Goal: Transaction & Acquisition: Purchase product/service

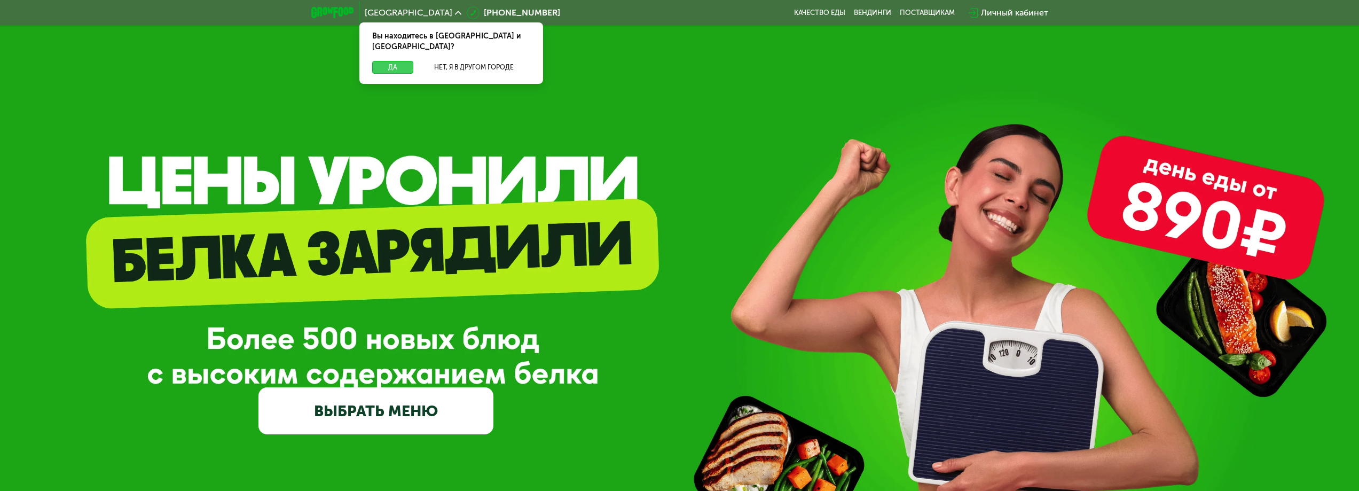
click at [389, 61] on button "Да" at bounding box center [392, 67] width 41 height 13
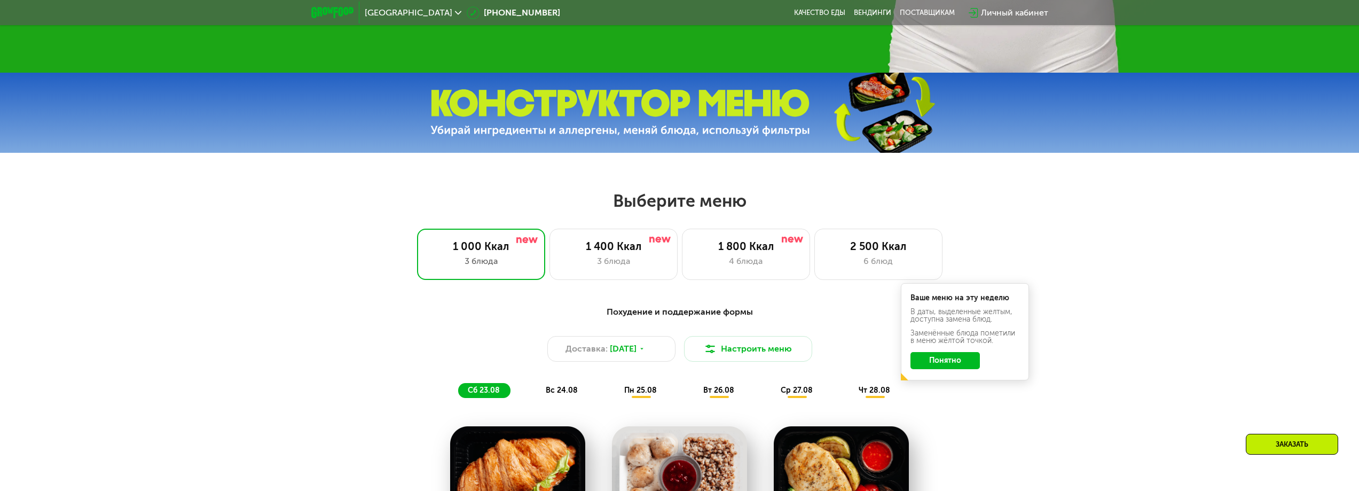
scroll to position [587, 0]
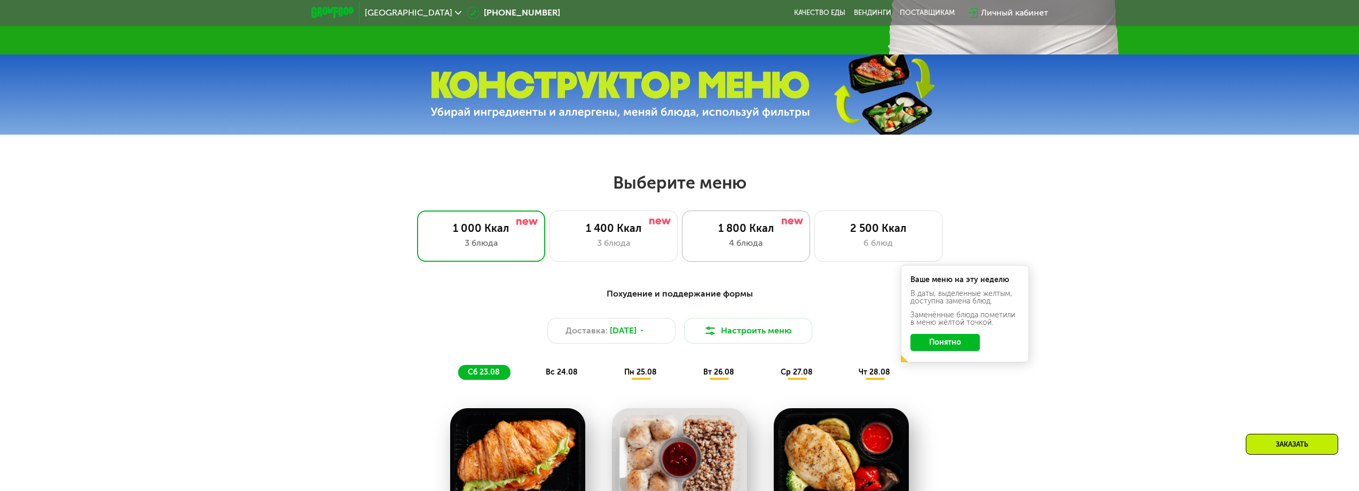
click at [716, 234] on div "1 800 Ккал" at bounding box center [746, 228] width 106 height 13
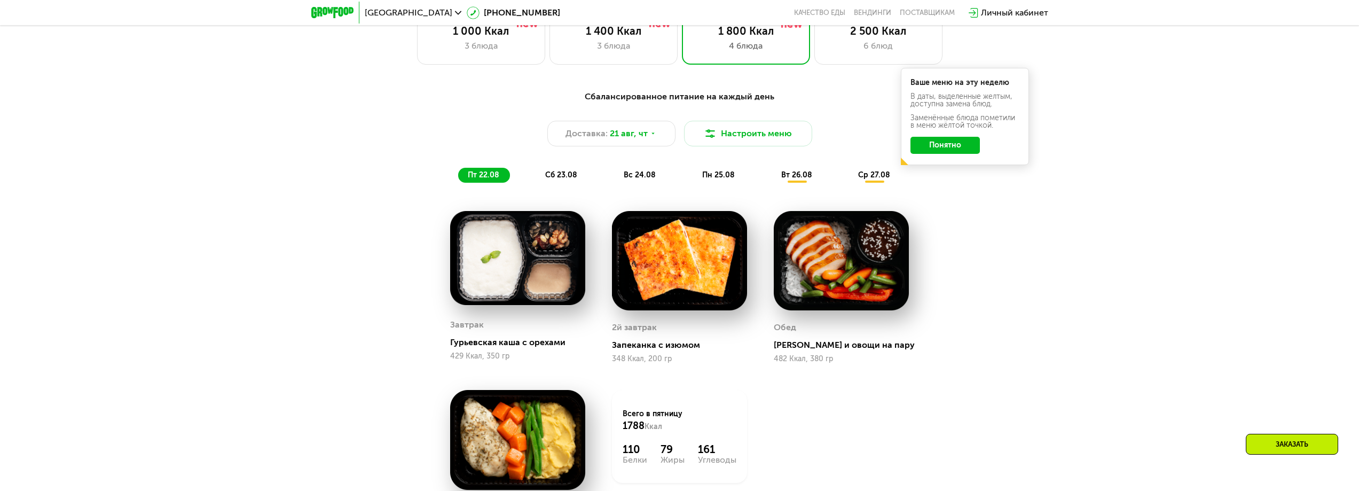
scroll to position [801, 0]
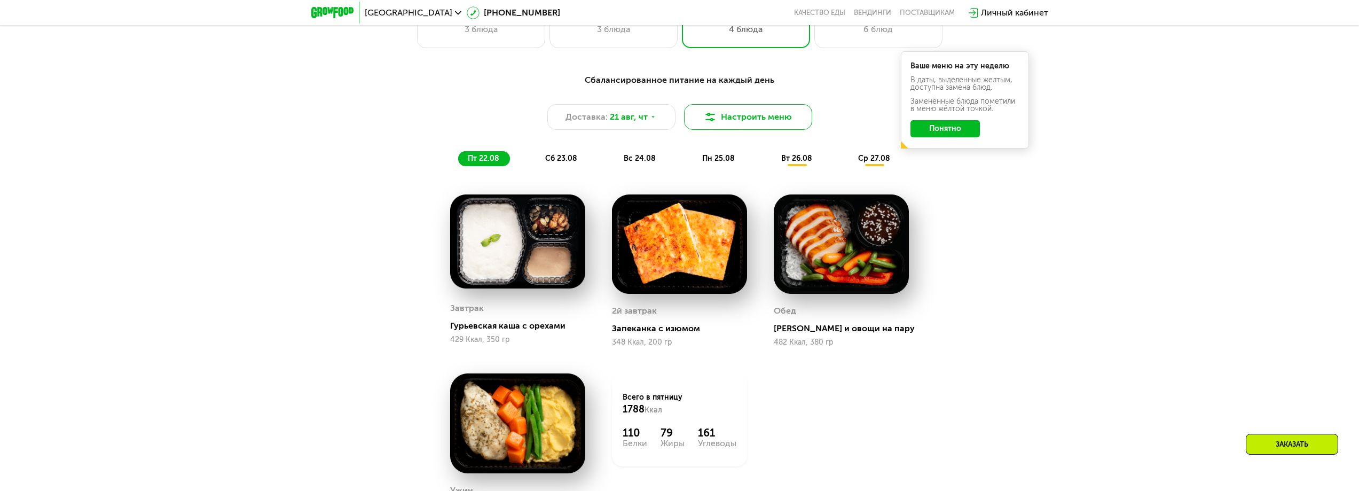
click at [775, 119] on button "Настроить меню" at bounding box center [748, 117] width 128 height 26
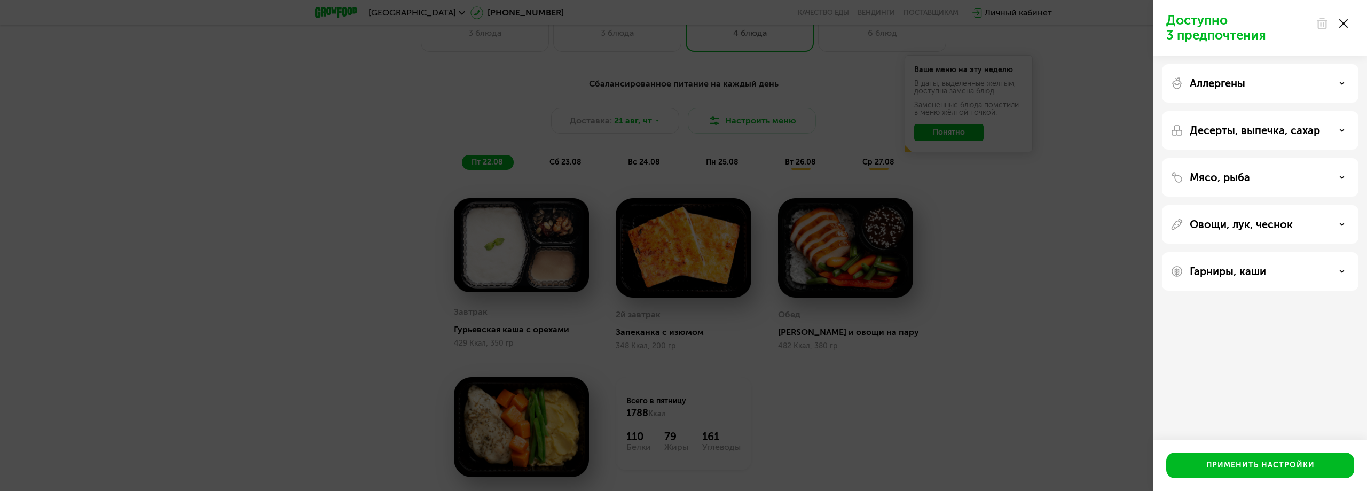
click at [1247, 178] on p "Мясо, рыба" at bounding box center [1220, 177] width 60 height 13
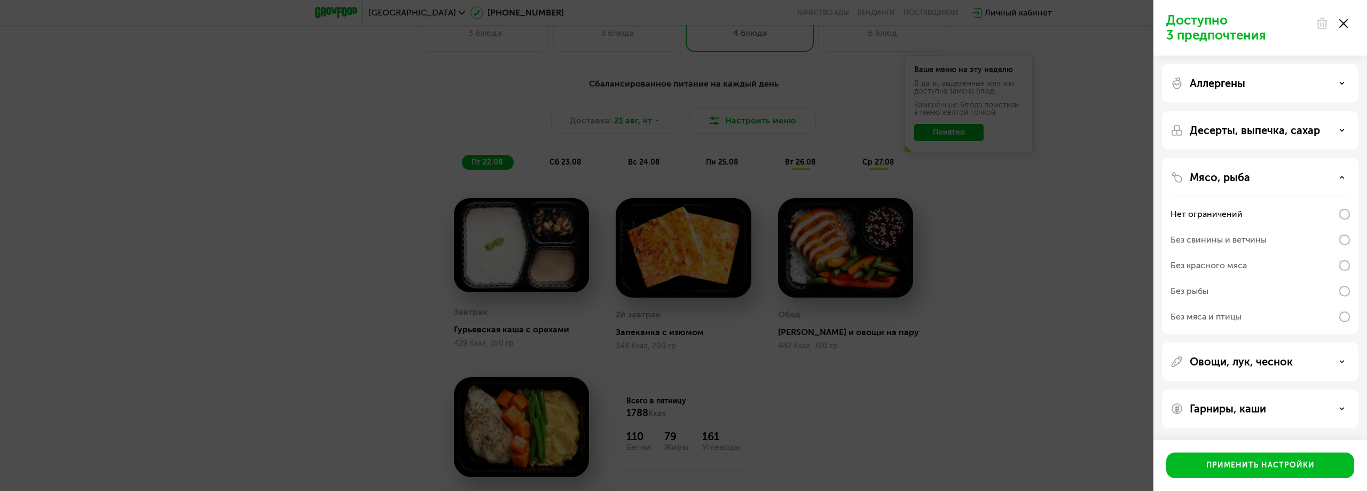
click at [1251, 239] on div "Без свинины и ветчины" at bounding box center [1219, 239] width 96 height 13
click at [1278, 461] on div "Применить настройки" at bounding box center [1260, 465] width 108 height 11
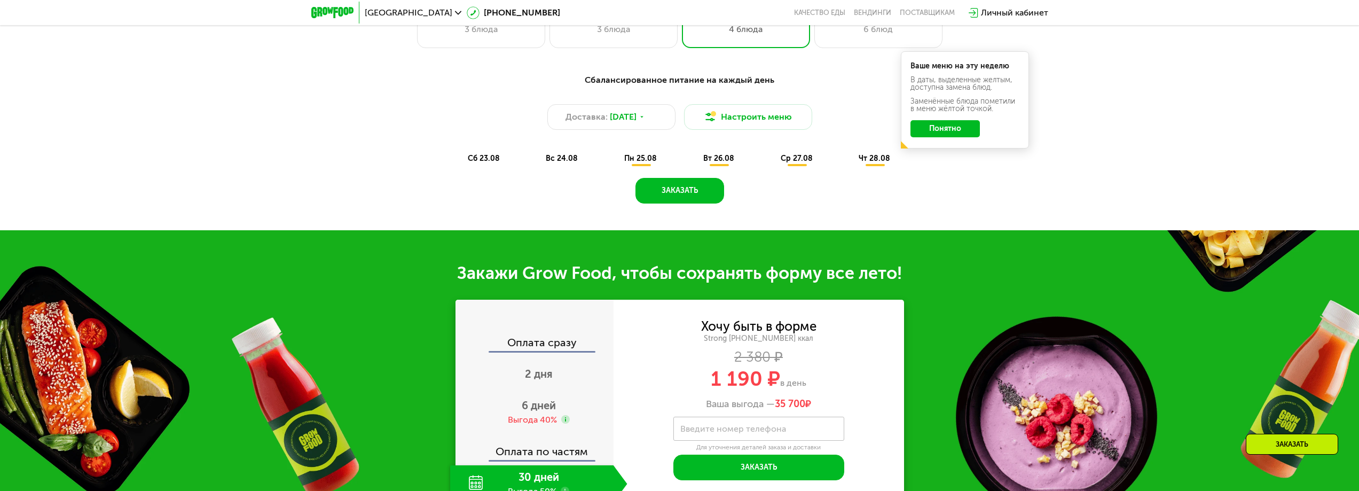
click at [954, 130] on button "Понятно" at bounding box center [945, 128] width 69 height 17
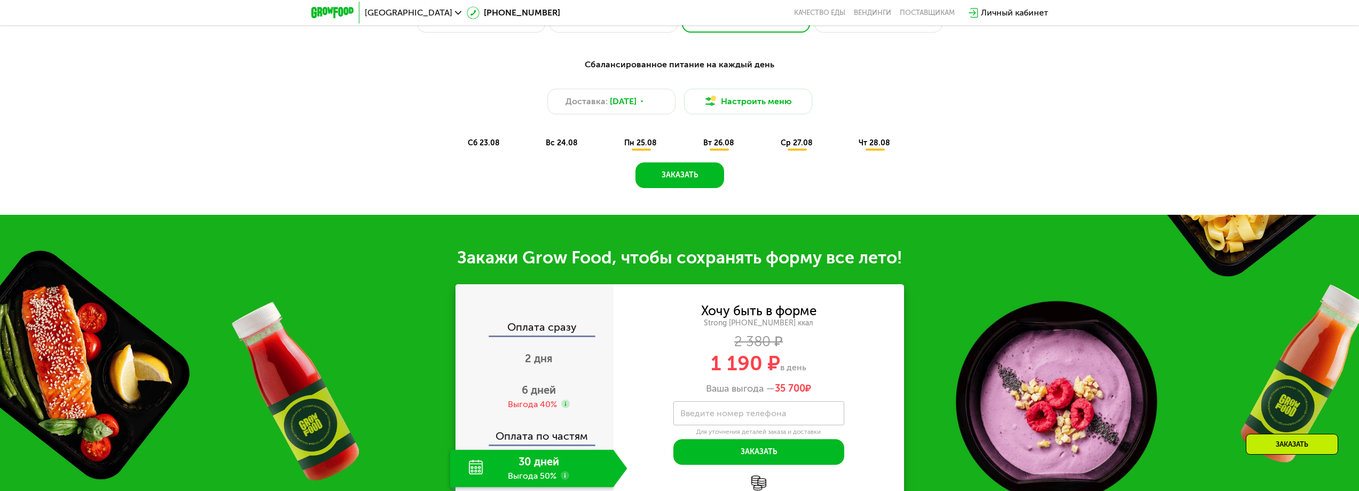
scroll to position [855, 0]
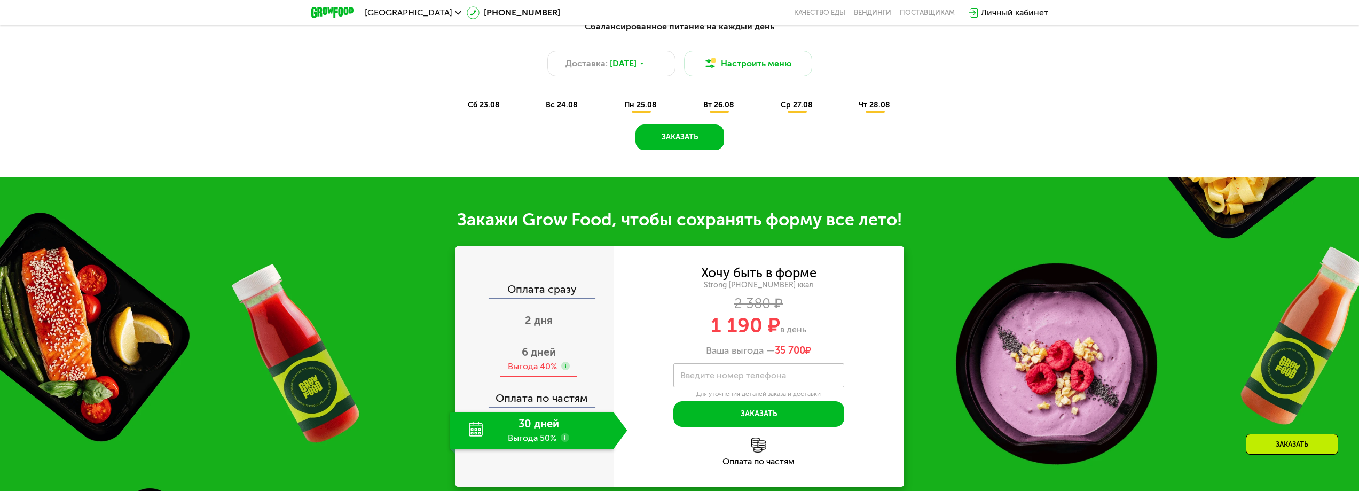
click at [544, 356] on span "6 дней" at bounding box center [539, 352] width 34 height 13
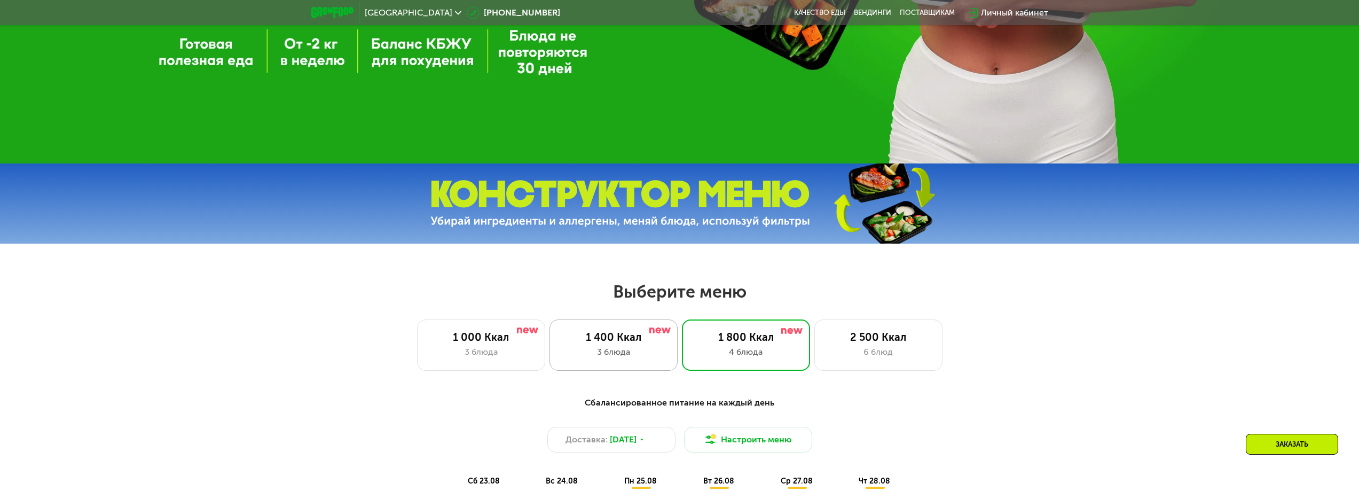
scroll to position [481, 0]
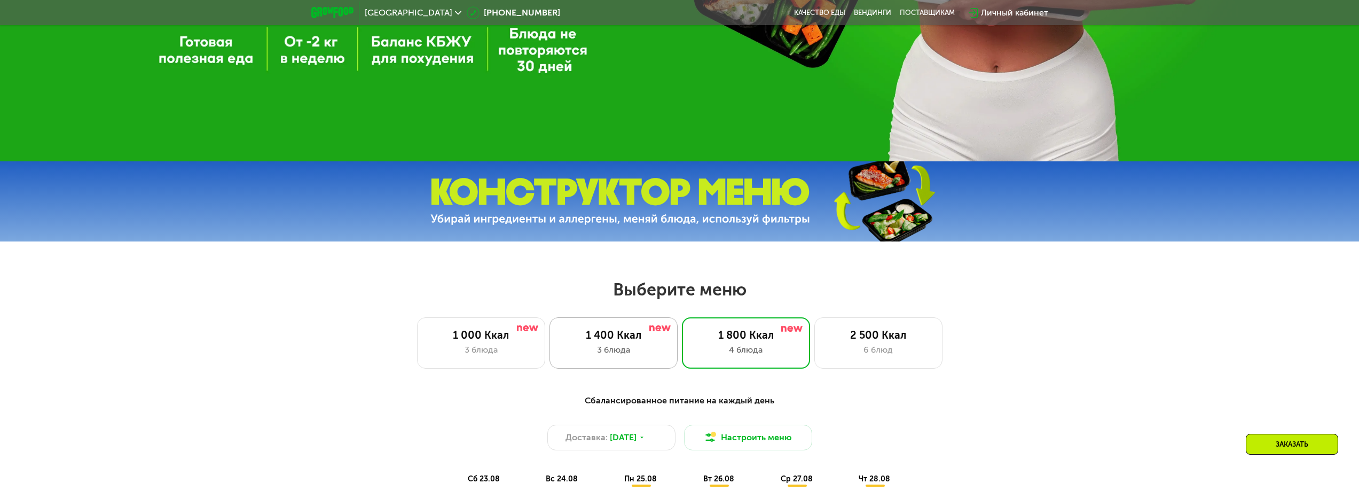
click at [622, 336] on div "1 400 Ккал" at bounding box center [614, 334] width 106 height 13
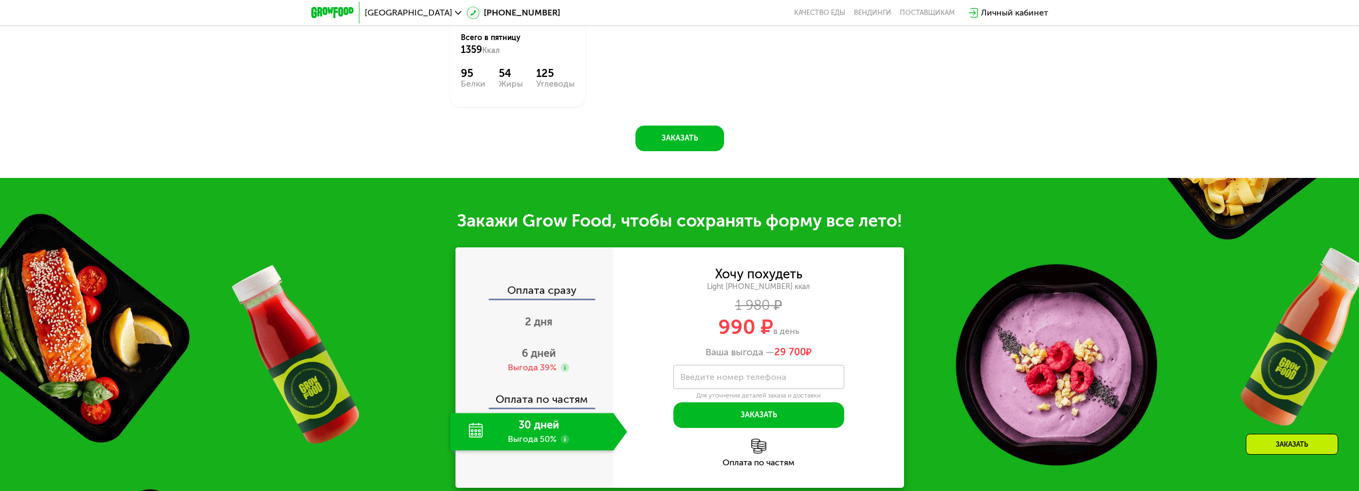
scroll to position [1175, 0]
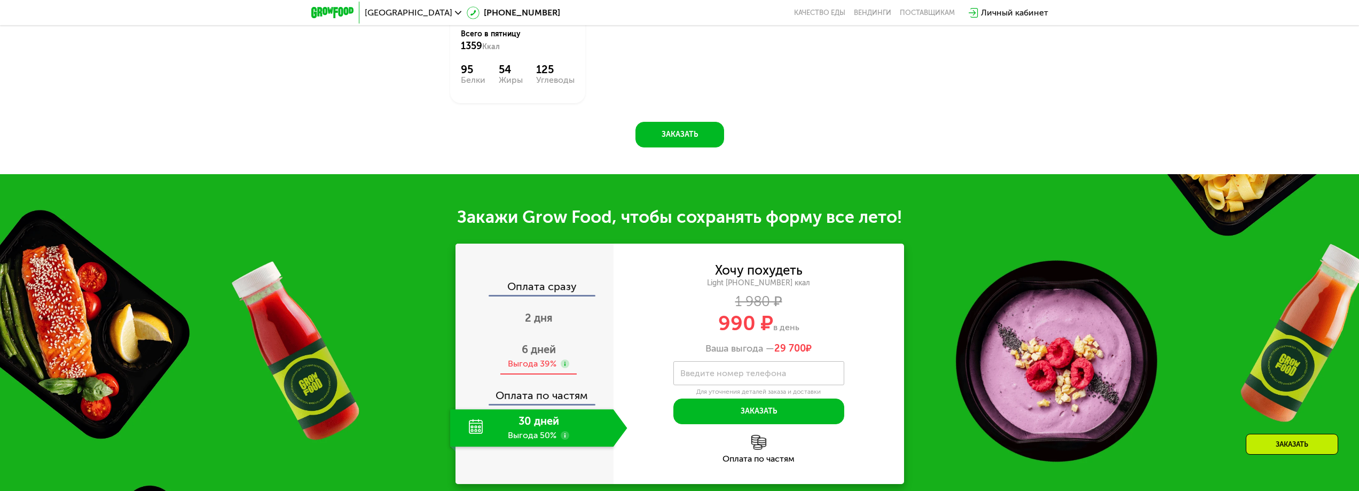
click at [543, 346] on span "6 дней" at bounding box center [539, 349] width 34 height 13
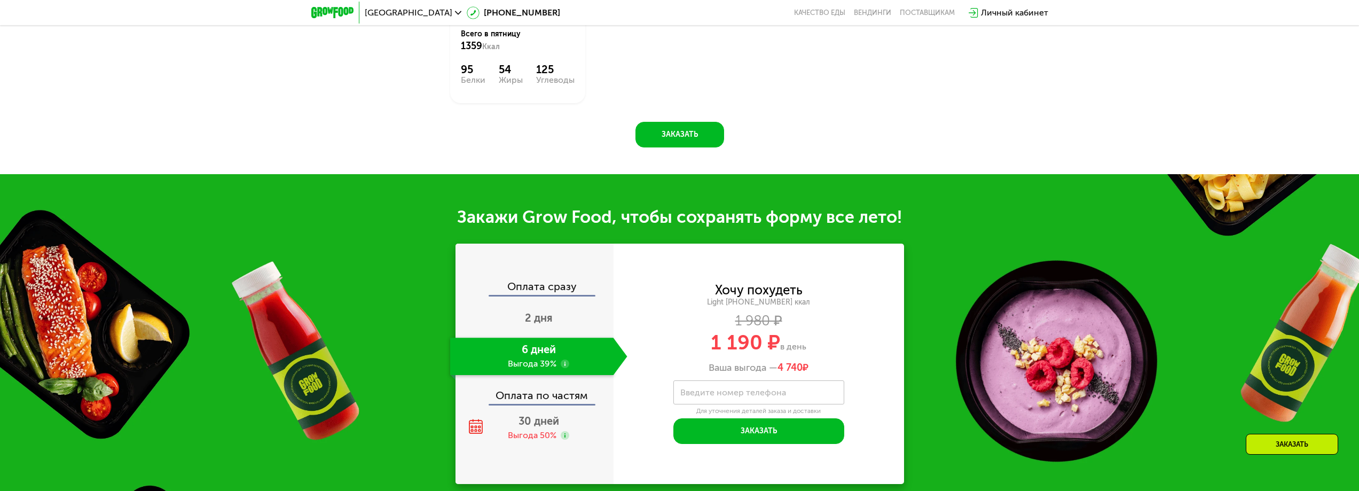
click at [861, 267] on div "Хочу похудеть Light 1400 ~1400 ккал 1 980 ₽ 1 190 ₽ в день Ваша выгода — 4 740 …" at bounding box center [759, 364] width 291 height 240
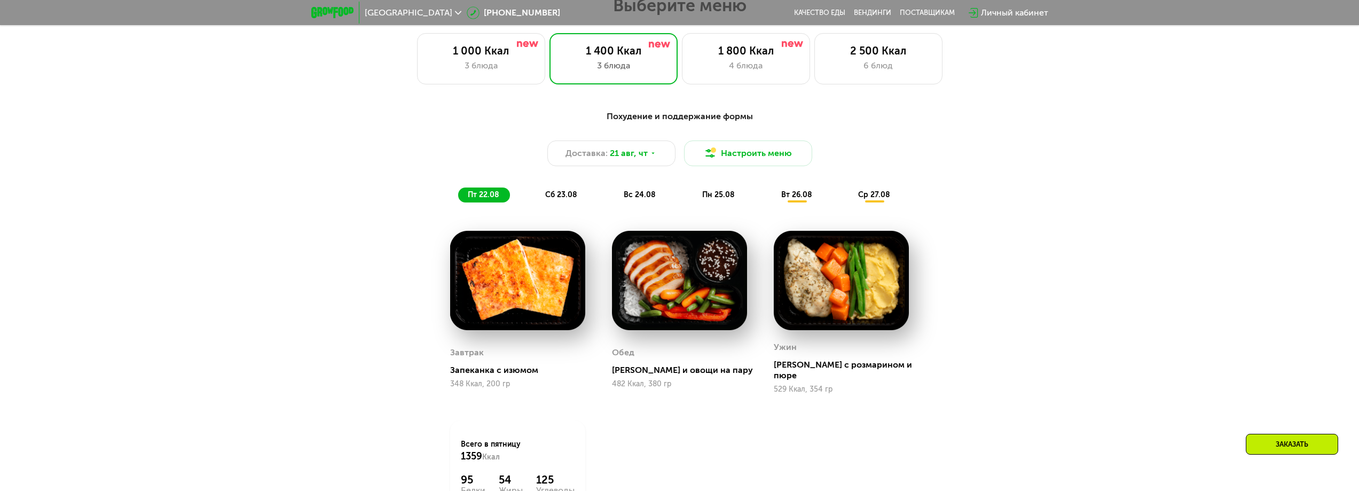
scroll to position [801, 0]
